Goal: Task Accomplishment & Management: Manage account settings

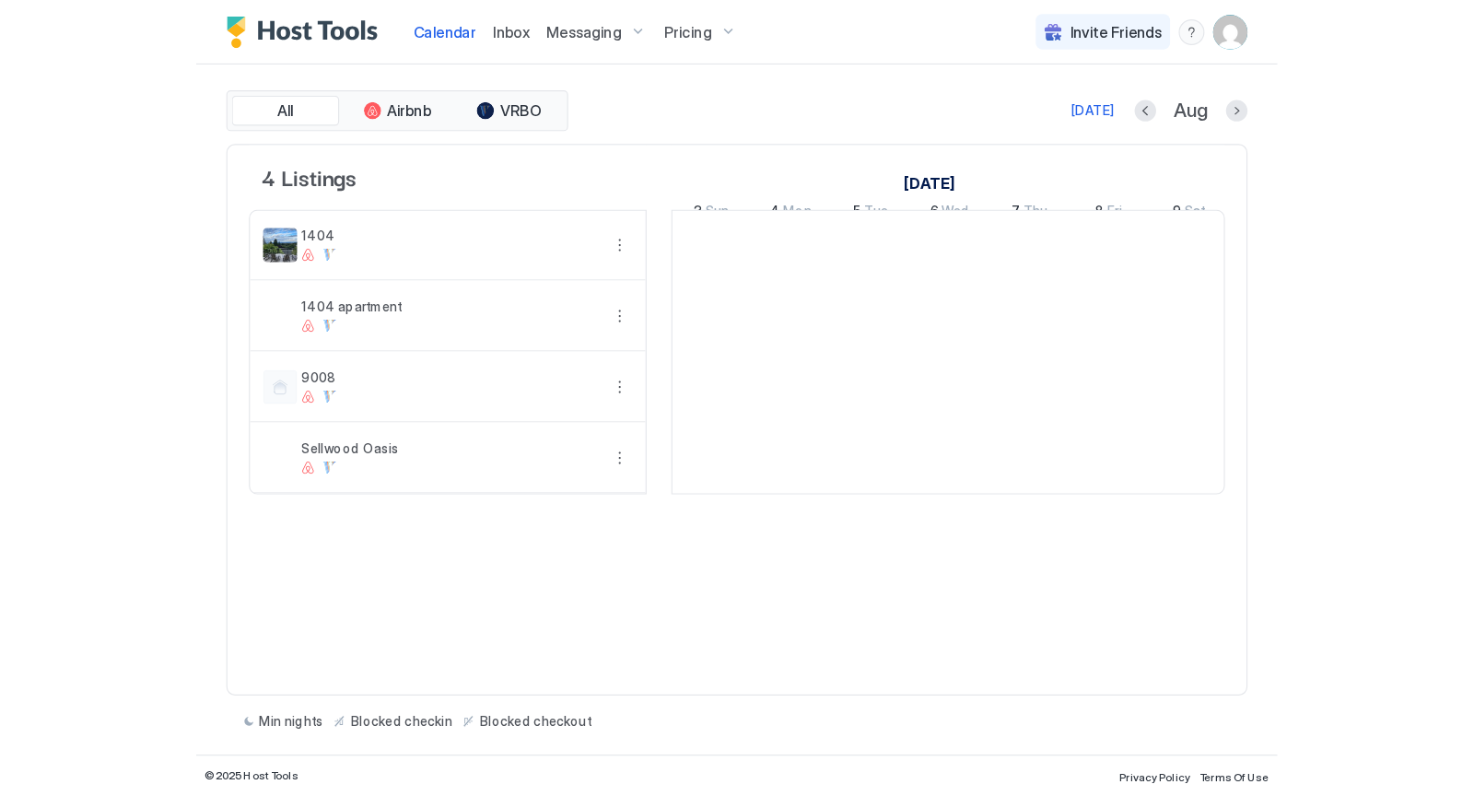
scroll to position [0, 1024]
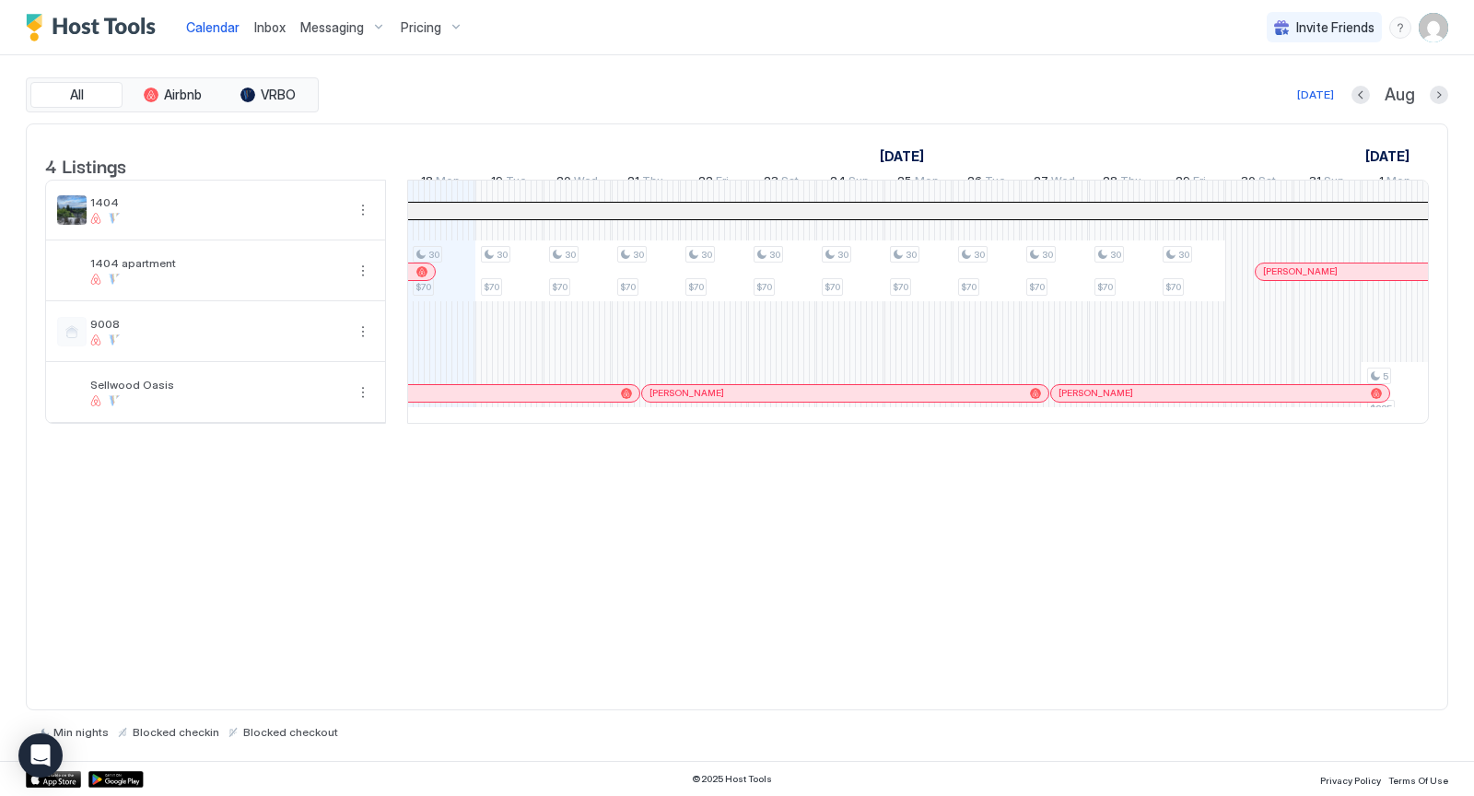
click at [926, 27] on img "User profile" at bounding box center [1433, 27] width 29 height 29
click at [926, 98] on span "Settings" at bounding box center [1268, 103] width 50 height 17
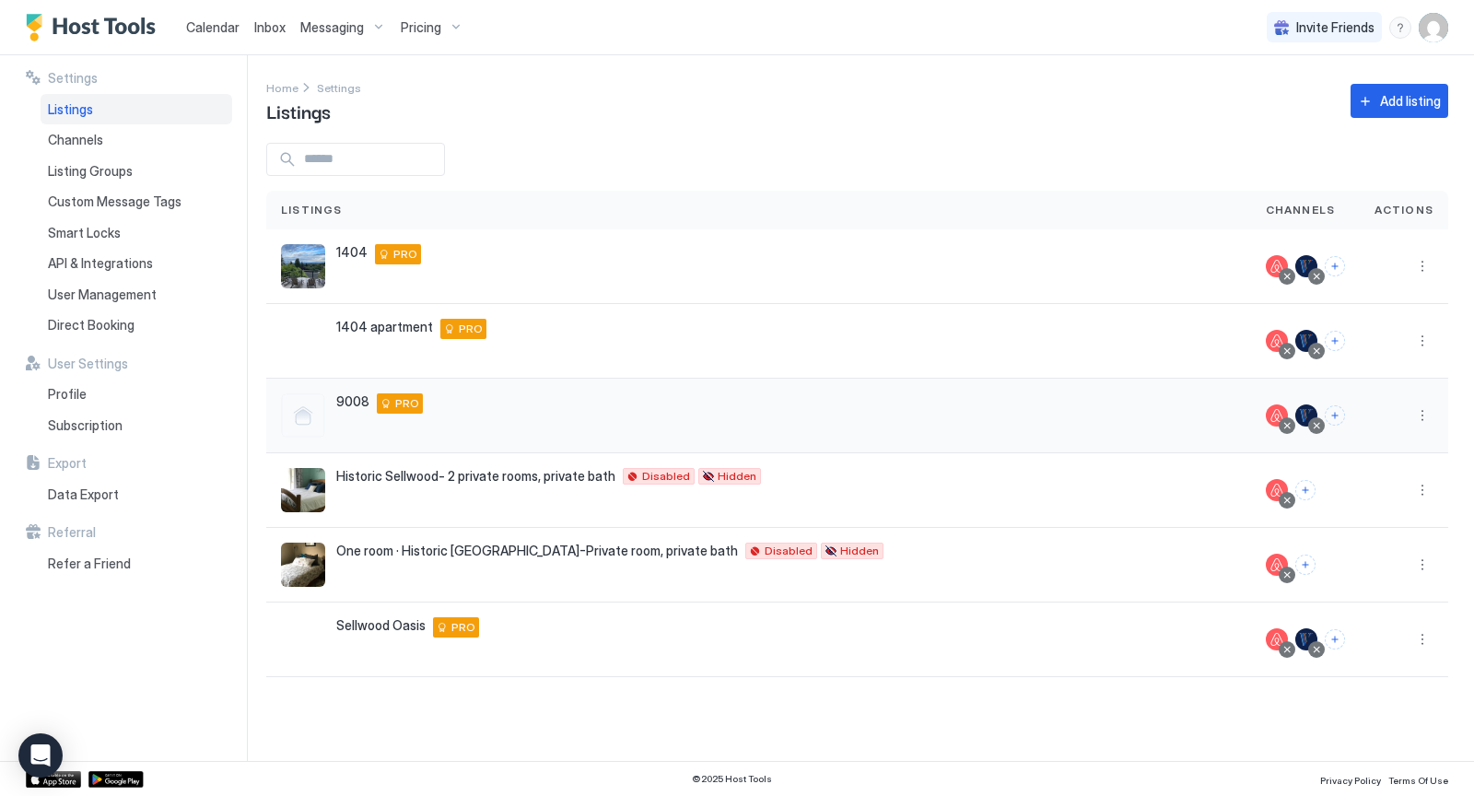
click at [561, 426] on div "9008 [STREET_ADDRESS] PRO" at bounding box center [759, 415] width 956 height 44
click at [926, 410] on button "More options" at bounding box center [1423, 416] width 22 height 22
click at [926, 493] on span "Listing Settings" at bounding box center [1382, 500] width 82 height 14
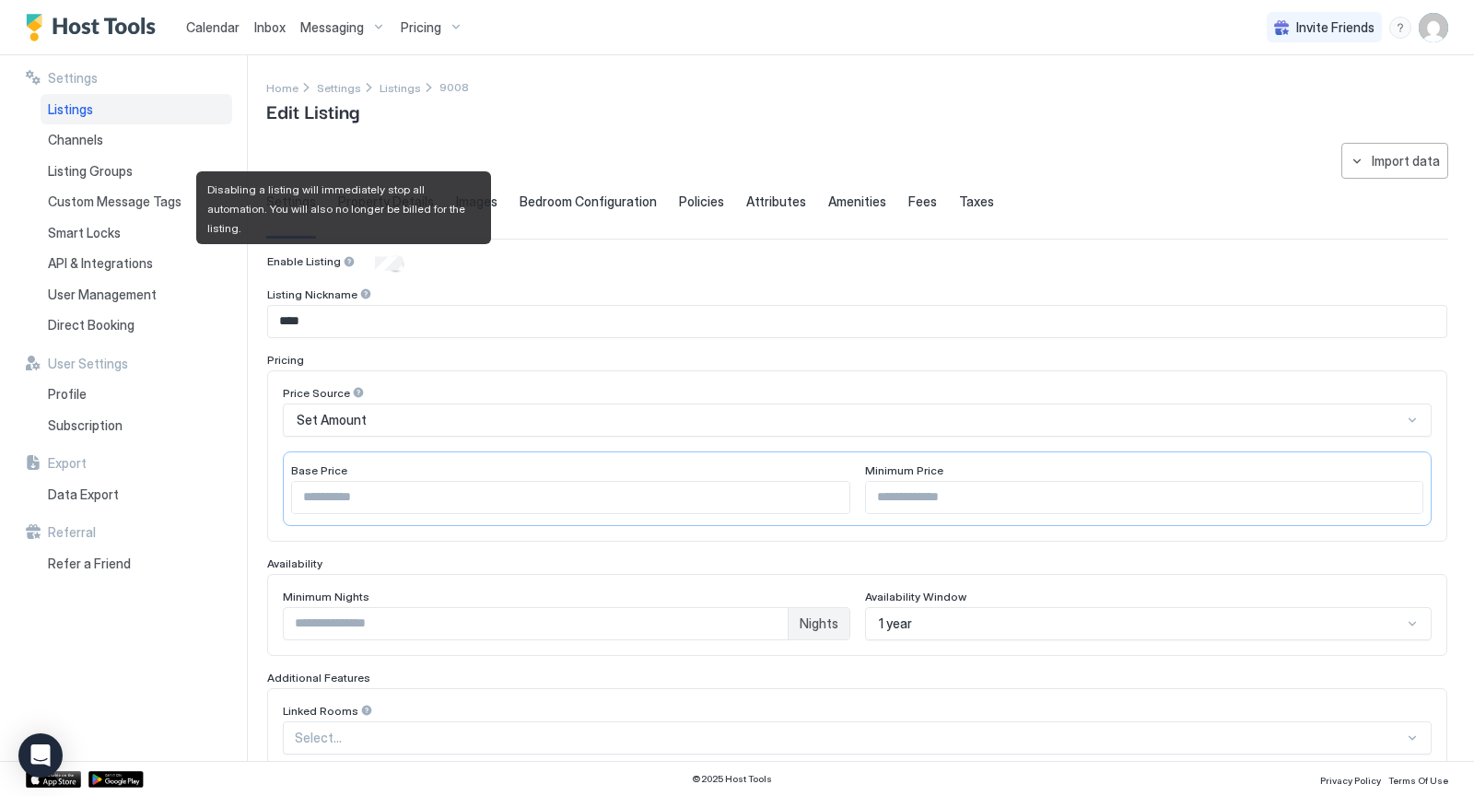
click at [346, 261] on div at bounding box center [349, 261] width 13 height 13
